Goal: Find specific page/section: Find specific page/section

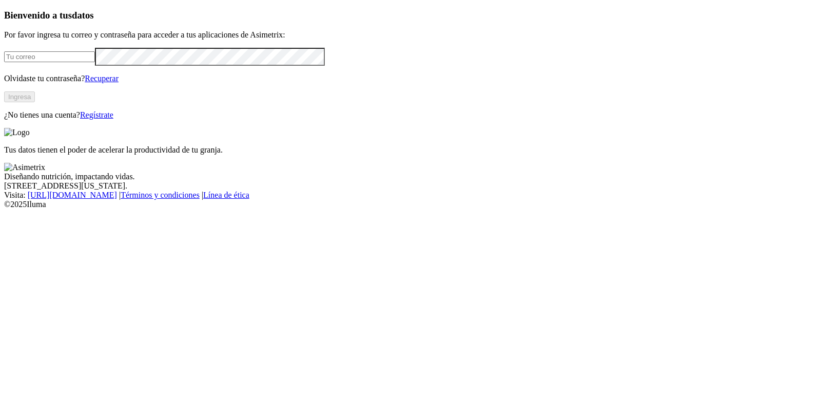
type input "[EMAIL_ADDRESS][DOMAIN_NAME]"
click at [35, 102] on button "Ingresa" at bounding box center [19, 96] width 31 height 11
